Goal: Task Accomplishment & Management: Manage account settings

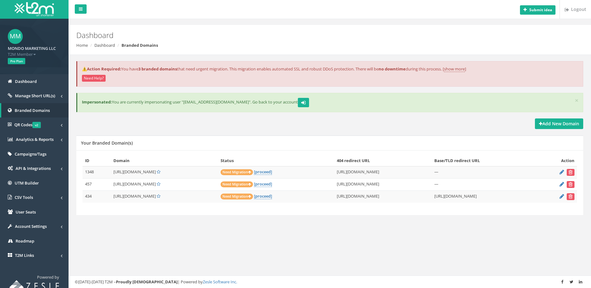
scroll to position [7, 0]
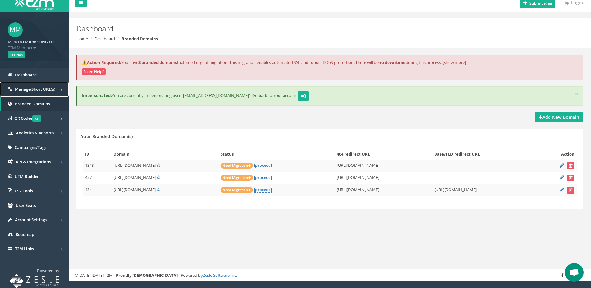
click at [53, 90] on span "Manage Short URL(s)" at bounding box center [35, 89] width 40 height 6
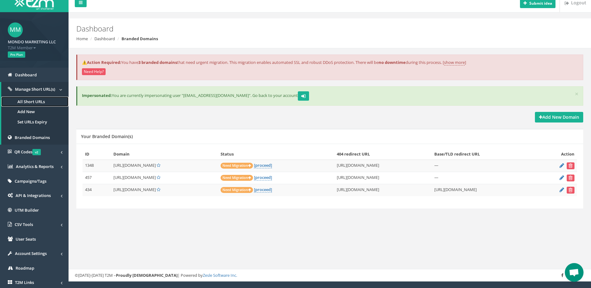
click at [39, 104] on link "All Short URLs" at bounding box center [34, 102] width 67 height 10
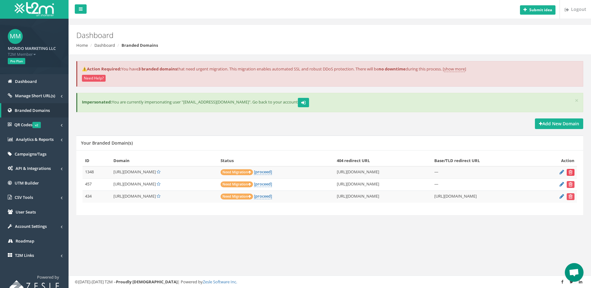
click at [568, 173] on icon "submit" at bounding box center [570, 172] width 4 height 4
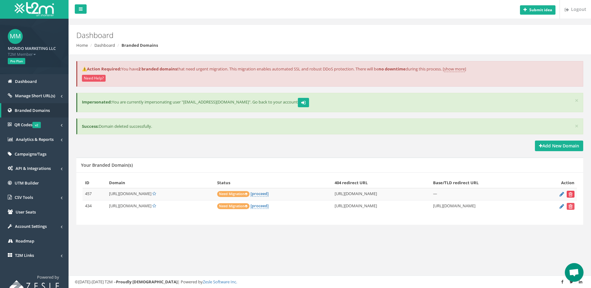
click at [572, 194] on icon "submit" at bounding box center [570, 194] width 4 height 4
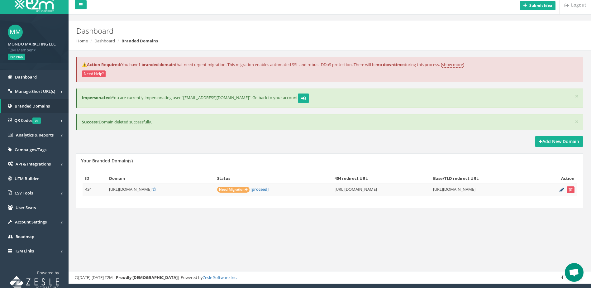
scroll to position [7, 0]
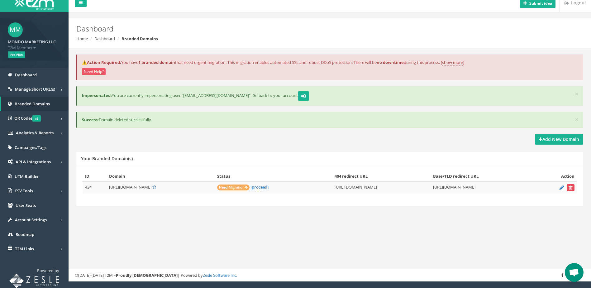
click at [567, 187] on button "submit" at bounding box center [570, 187] width 8 height 7
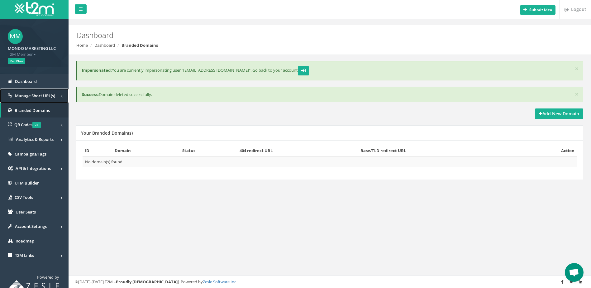
click at [46, 98] on span "Manage Short URL(s)" at bounding box center [35, 96] width 40 height 6
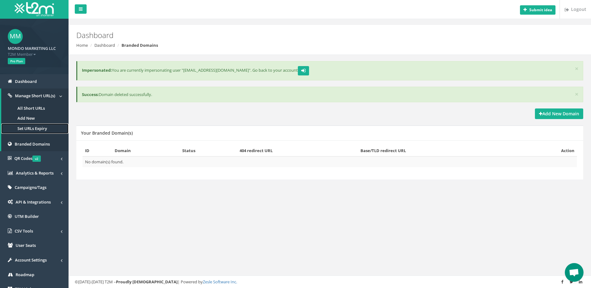
click at [40, 129] on link "Set URLs Expiry" at bounding box center [34, 128] width 67 height 10
